Goal: Information Seeking & Learning: Learn about a topic

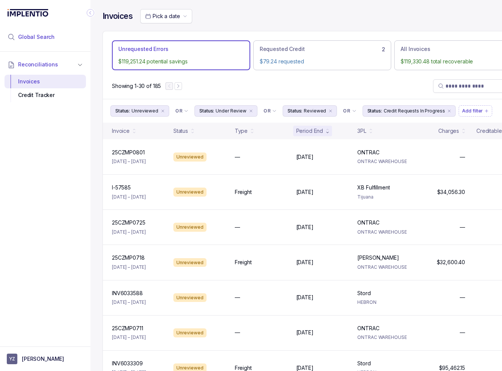
click at [44, 33] on span "Global Search" at bounding box center [36, 37] width 37 height 8
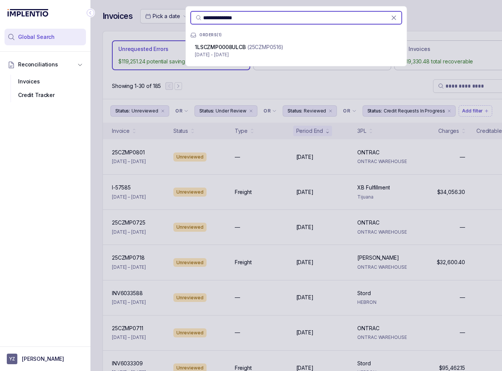
type input "**********"
click at [240, 55] on p "[DATE] - [DATE]" at bounding box center [296, 55] width 203 height 8
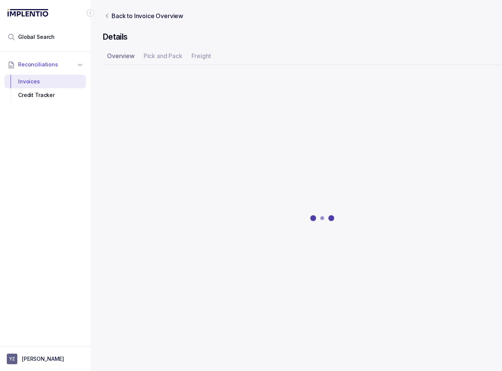
click at [89, 12] on icon "Collapse Icon" at bounding box center [91, 13] width 8 height 8
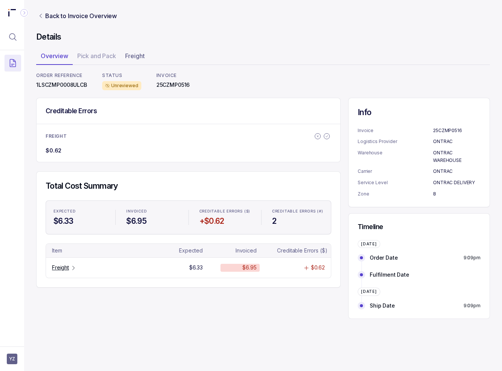
click at [129, 163] on div "Creditable Errors FREIGHT $0.62 Total Cost Summary EXPECTED $6.33 INVOICED $6.9…" at bounding box center [188, 193] width 305 height 190
click at [63, 267] on p "Freight" at bounding box center [60, 267] width 17 height 8
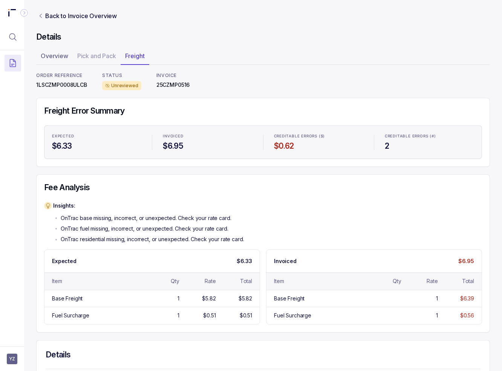
click at [118, 236] on p "OnTrac residential missing, incorrect, or unexpected. Check your rate card." at bounding box center [153, 239] width 184 height 8
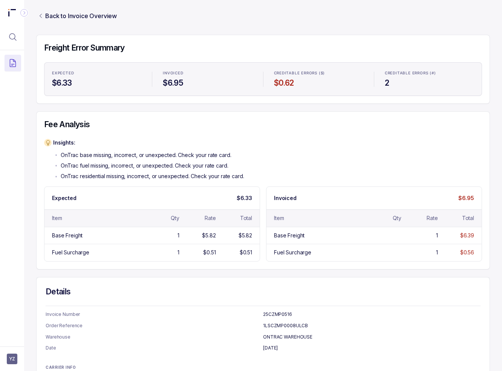
scroll to position [113, 0]
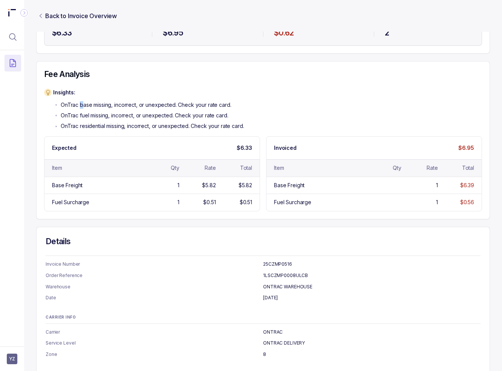
click at [84, 106] on p "OnTrac base missing, incorrect, or unexpected. Check your rate card." at bounding box center [146, 105] width 170 height 8
click at [87, 115] on p "OnTrac fuel missing, incorrect, or unexpected. Check your rate card." at bounding box center [144, 116] width 167 height 8
drag, startPoint x: 85, startPoint y: 125, endPoint x: 130, endPoint y: 129, distance: 45.1
click at [130, 129] on p "OnTrac residential missing, incorrect, or unexpected. Check your rate card." at bounding box center [153, 126] width 184 height 8
click at [137, 122] on p "OnTrac residential missing, incorrect, or unexpected. Check your rate card." at bounding box center [153, 126] width 184 height 8
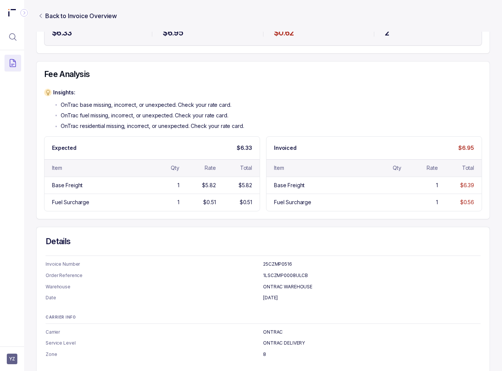
scroll to position [0, 0]
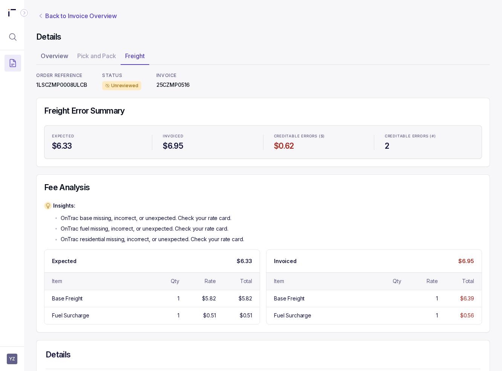
click at [64, 14] on p "Back to Invoice Overview" at bounding box center [81, 15] width 72 height 9
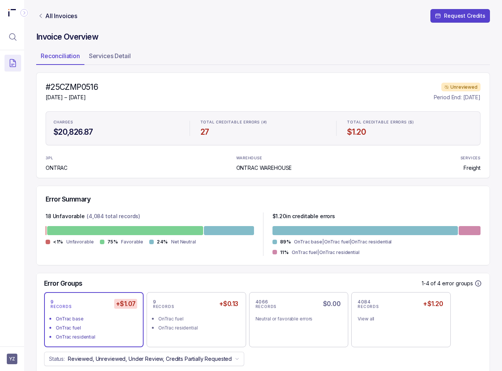
scroll to position [113, 0]
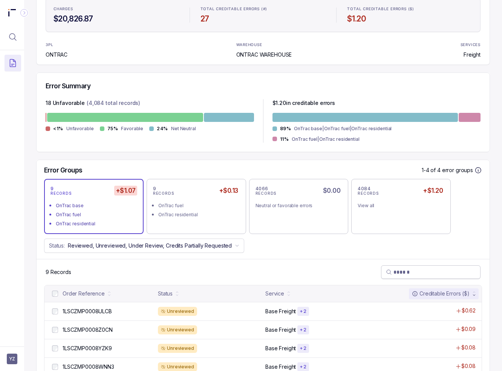
click at [426, 268] on input "search" at bounding box center [435, 272] width 82 height 8
paste input "**********"
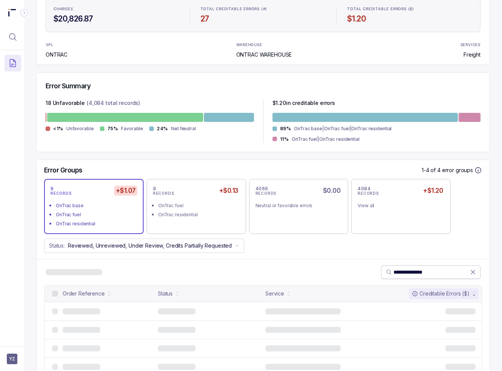
scroll to position [68, 0]
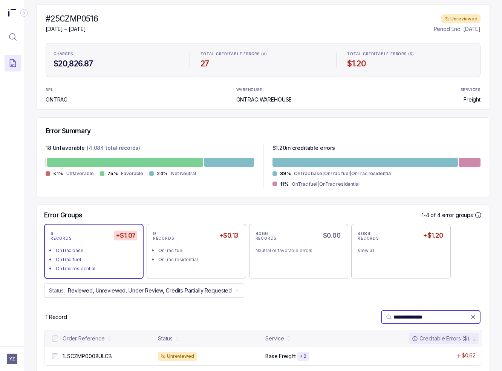
type input "**********"
click at [127, 102] on div "3PL ONTRAC WAREHOUSE ONTRAC WAREHOUSE SERVICES Freight" at bounding box center [263, 95] width 435 height 17
